Goal: Find specific page/section: Find specific page/section

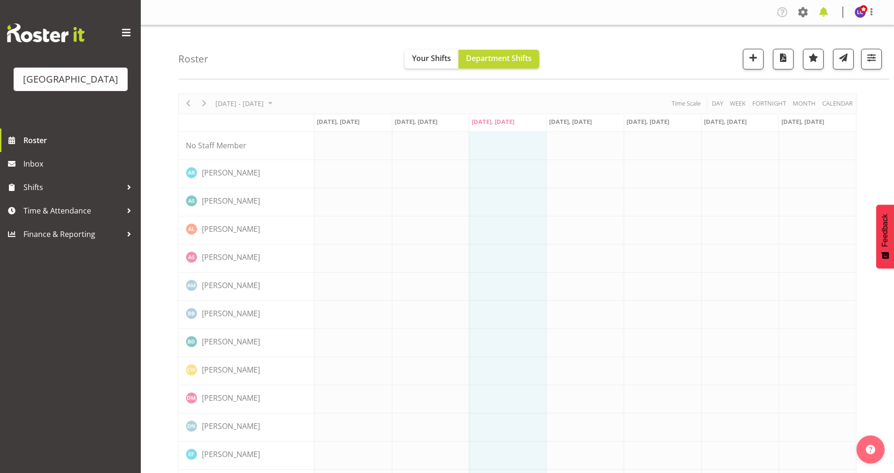
click at [822, 11] on span at bounding box center [823, 12] width 15 height 15
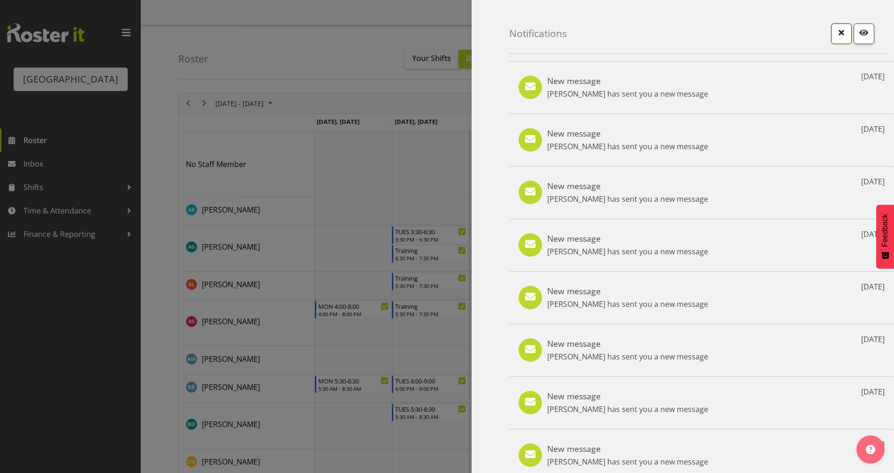
click at [835, 35] on span "button" at bounding box center [841, 32] width 12 height 12
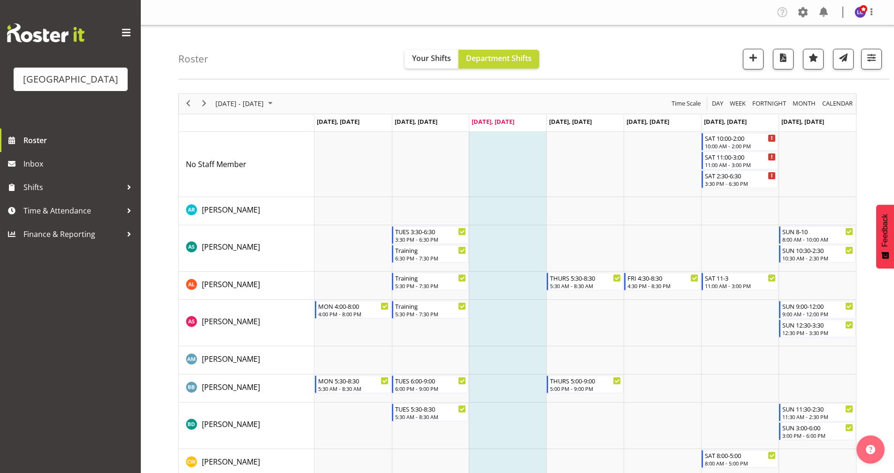
click at [690, 73] on div "Roster Your Shifts Department Shifts All Locations [GEOGRAPHIC_DATA] Select All…" at bounding box center [533, 52] width 711 height 54
click at [682, 105] on span "Time Scale" at bounding box center [685, 104] width 31 height 12
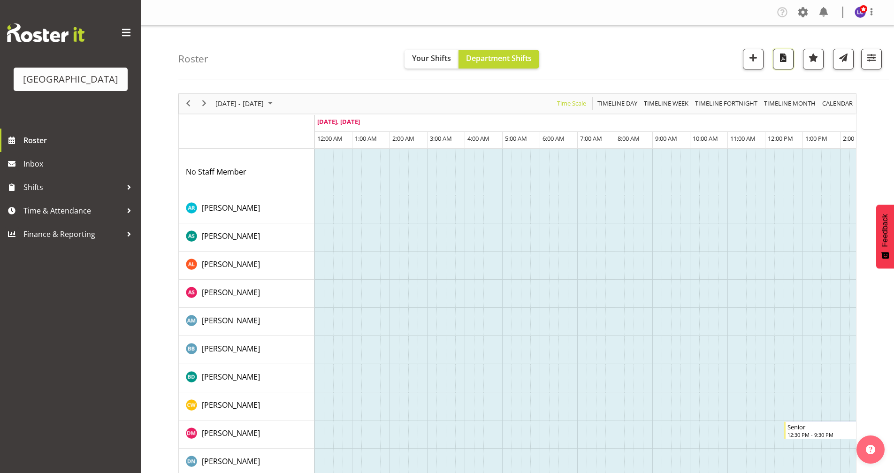
click at [779, 64] on button "button" at bounding box center [783, 59] width 21 height 21
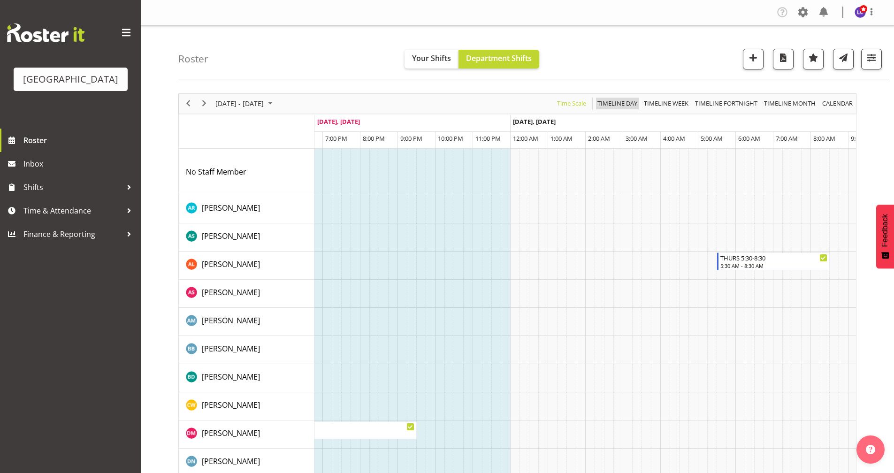
click at [616, 101] on span "Timeline Day" at bounding box center [617, 104] width 42 height 12
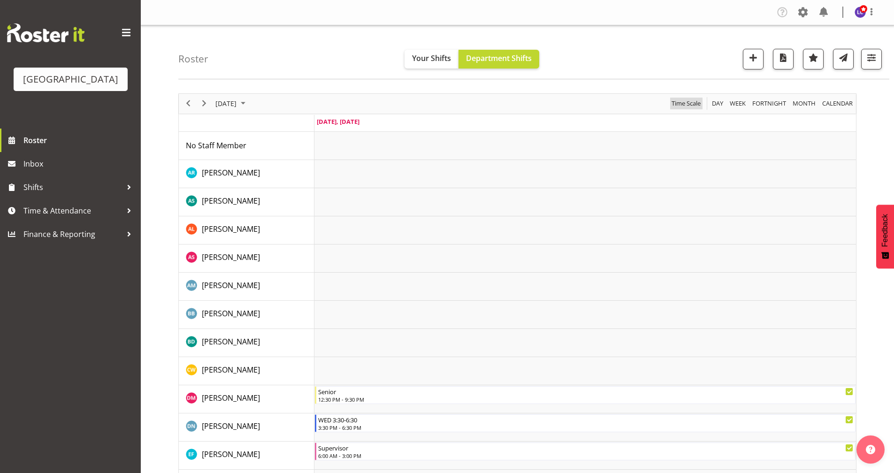
click at [681, 101] on span "Time Scale" at bounding box center [685, 104] width 31 height 12
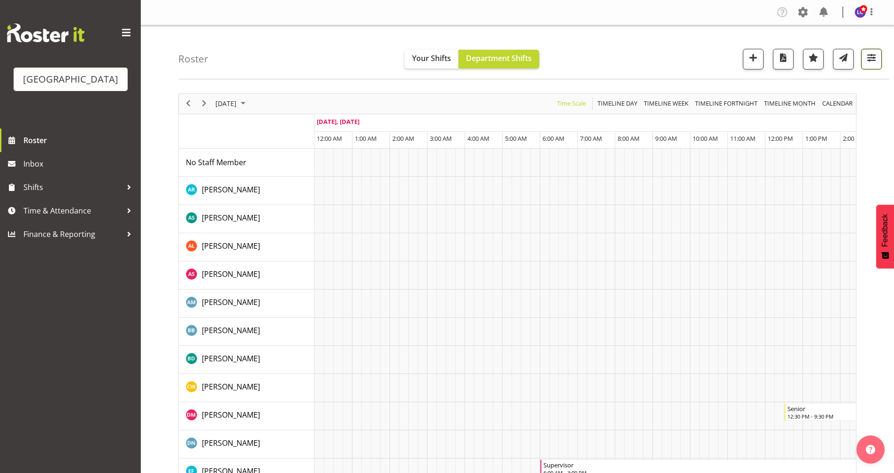
click at [871, 62] on span "button" at bounding box center [871, 58] width 12 height 12
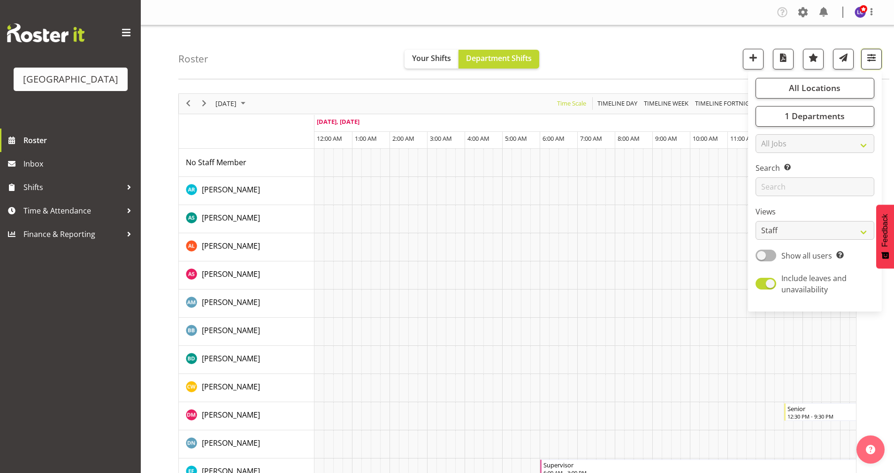
click at [871, 62] on span "button" at bounding box center [871, 58] width 12 height 12
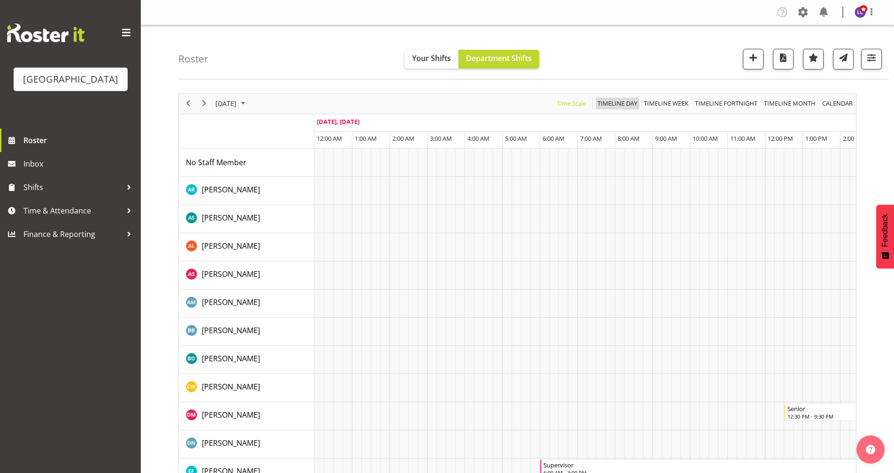
click at [607, 105] on span "Timeline Day" at bounding box center [617, 104] width 42 height 12
drag, startPoint x: 674, startPoint y: 100, endPoint x: 632, endPoint y: 102, distance: 41.8
click at [674, 101] on span "Timeline Week" at bounding box center [666, 104] width 46 height 12
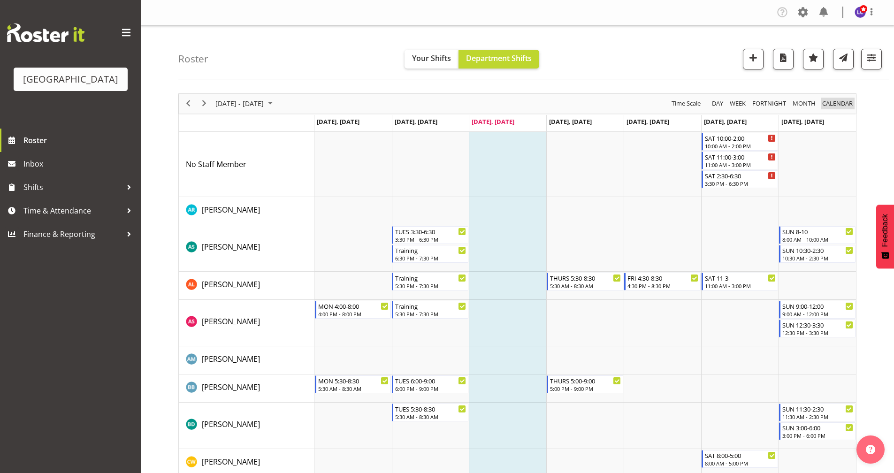
click at [835, 103] on span "calendar" at bounding box center [837, 104] width 32 height 12
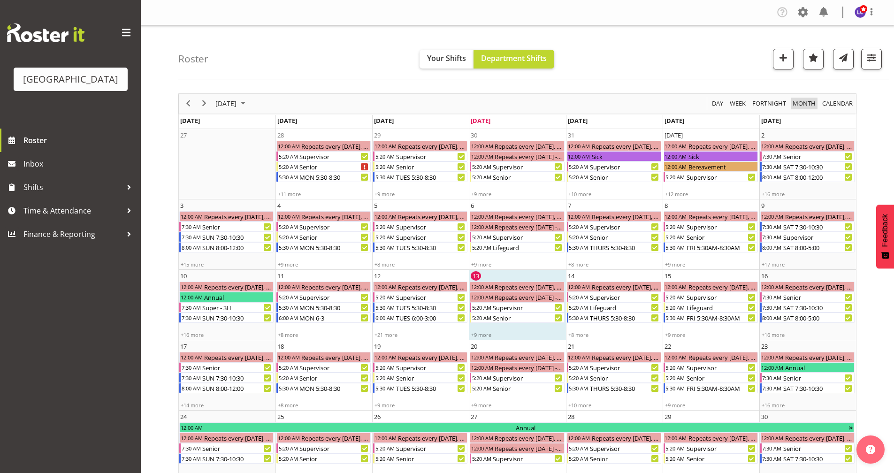
click at [801, 103] on span "Month" at bounding box center [803, 104] width 25 height 12
click at [0, 0] on div "of August 2025" at bounding box center [0, 0] width 0 height 0
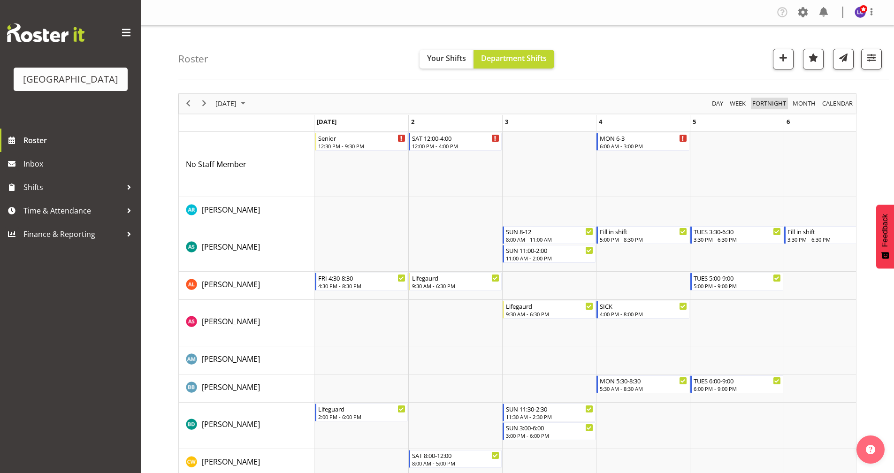
click at [765, 100] on span "Fortnight" at bounding box center [769, 104] width 36 height 12
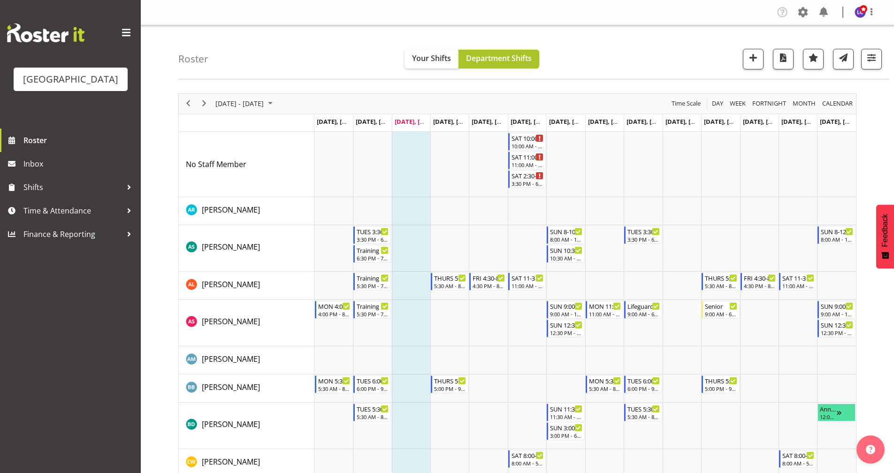
click at [502, 54] on span "Department Shifts" at bounding box center [499, 58] width 66 height 10
click at [78, 215] on span "Time & Attendance" at bounding box center [72, 211] width 99 height 14
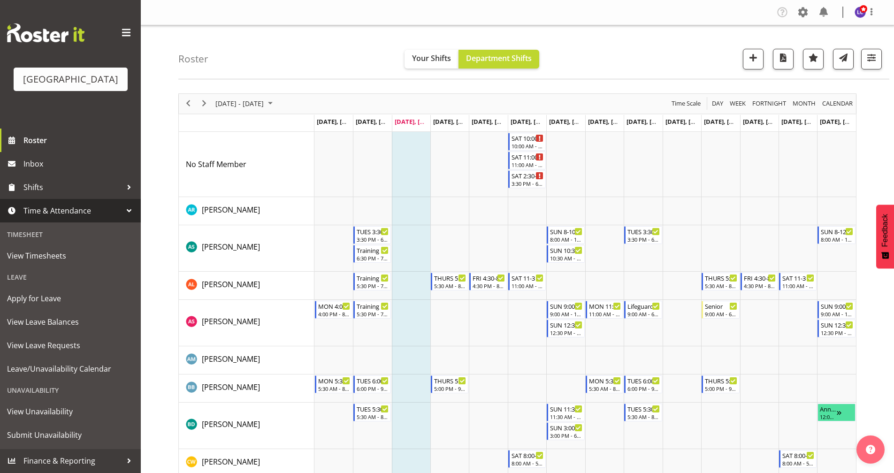
click at [72, 216] on span "Time & Attendance" at bounding box center [72, 211] width 99 height 14
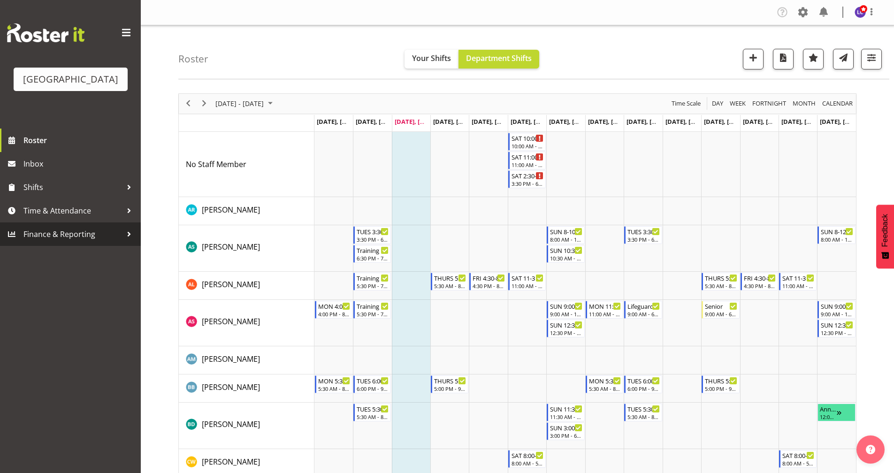
click at [85, 245] on link "Finance & Reporting" at bounding box center [70, 233] width 141 height 23
click at [45, 258] on div "Finance" at bounding box center [70, 257] width 136 height 19
click at [61, 238] on span "Finance & Reporting" at bounding box center [72, 234] width 99 height 14
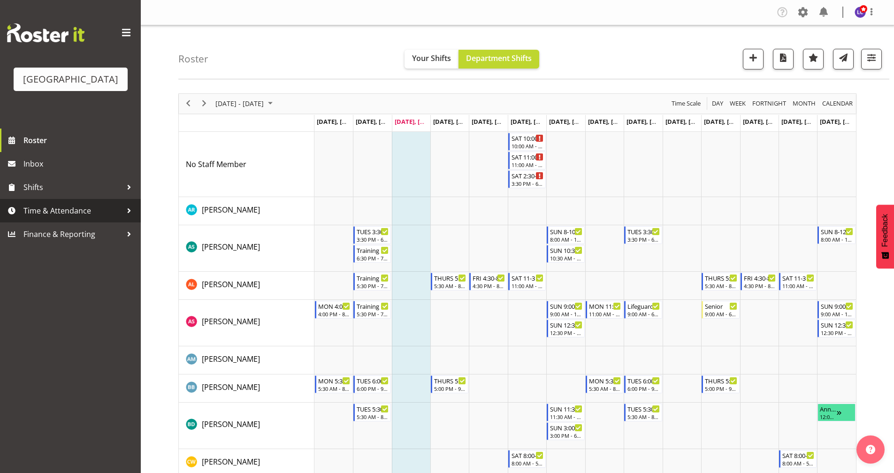
click at [73, 213] on span "Time & Attendance" at bounding box center [72, 211] width 99 height 14
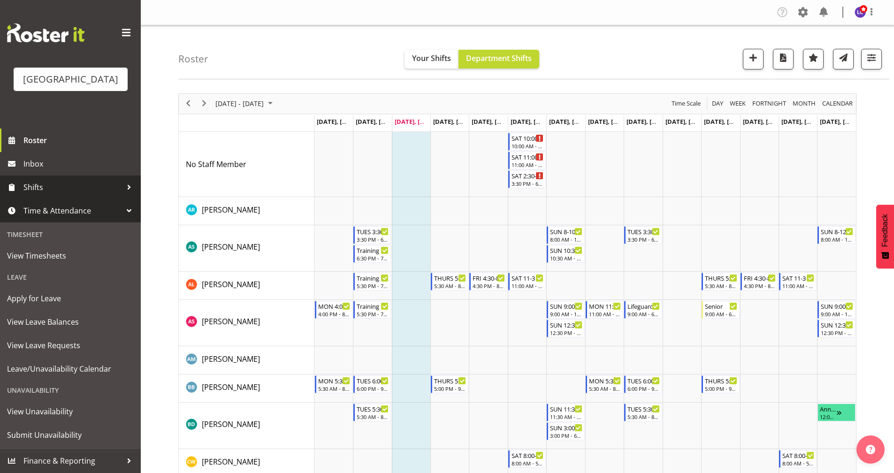
click at [75, 192] on span "Shifts" at bounding box center [72, 187] width 99 height 14
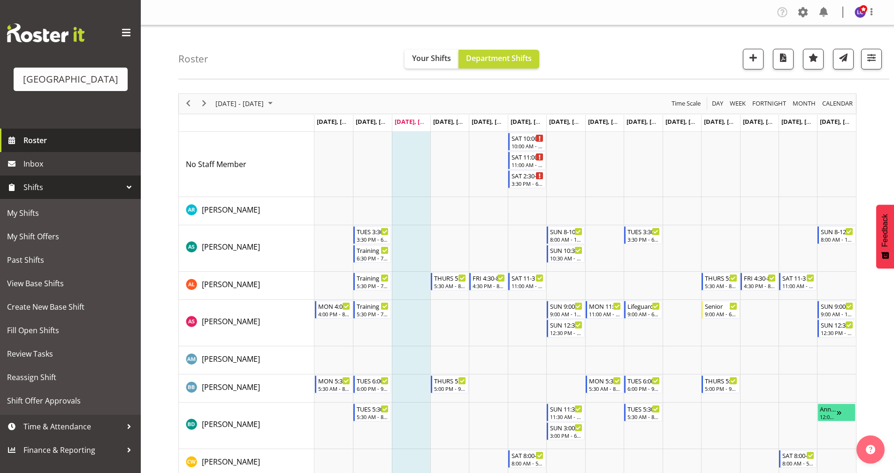
click at [82, 139] on span "Roster" at bounding box center [79, 140] width 113 height 14
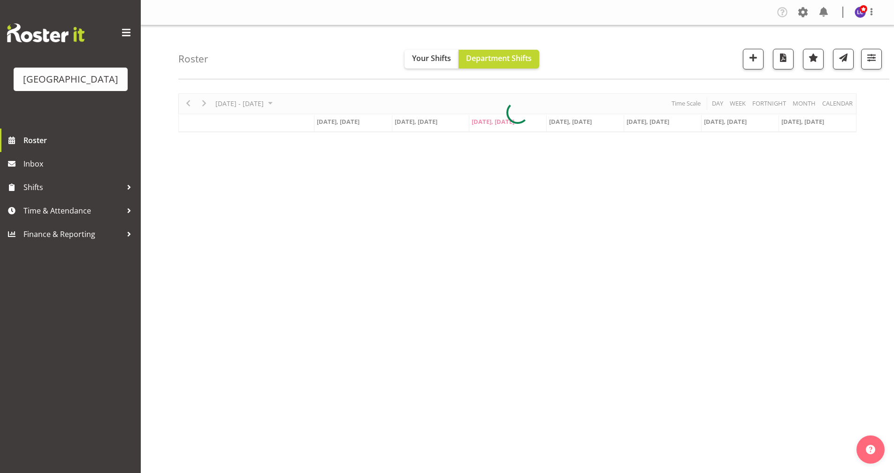
click at [126, 29] on span at bounding box center [126, 32] width 15 height 15
